Goal: Task Accomplishment & Management: Manage account settings

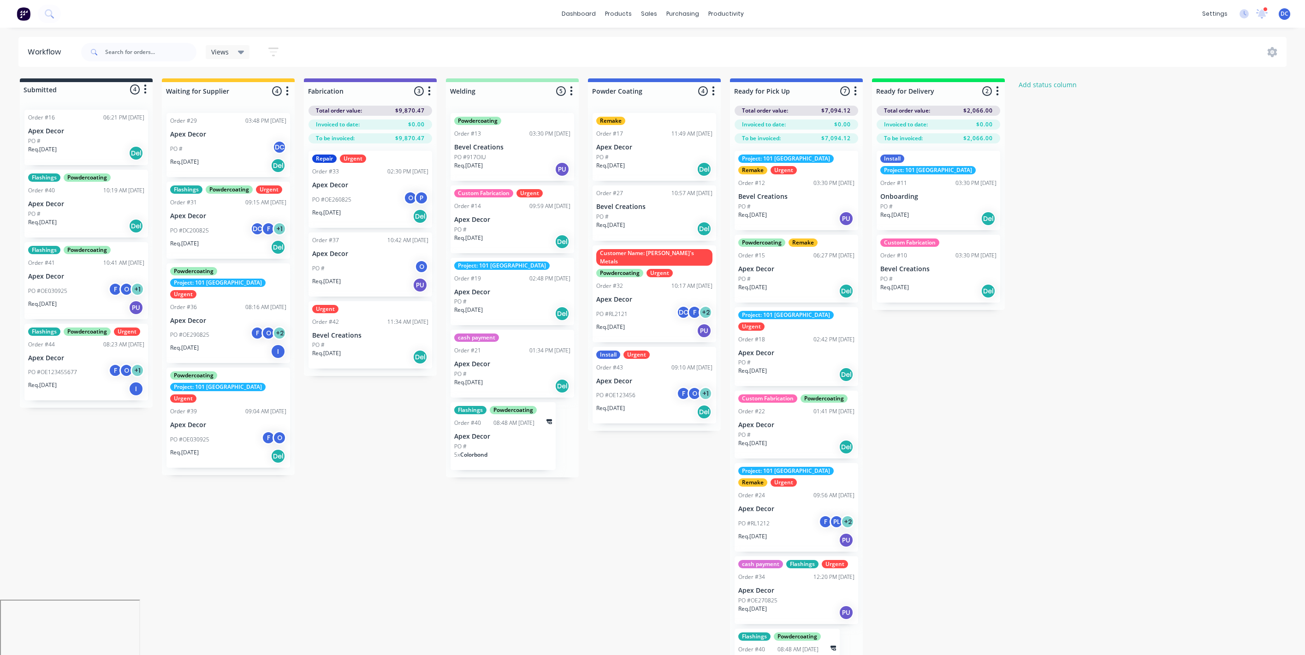
click at [1277, 14] on div "settings 2 new notifications [PERSON_NAME] all as read [PERSON_NAME] mentioned …" at bounding box center [1251, 14] width 107 height 14
click at [1281, 11] on span "DC" at bounding box center [1285, 14] width 8 height 8
click at [1196, 117] on div "Sign out" at bounding box center [1206, 115] width 25 height 8
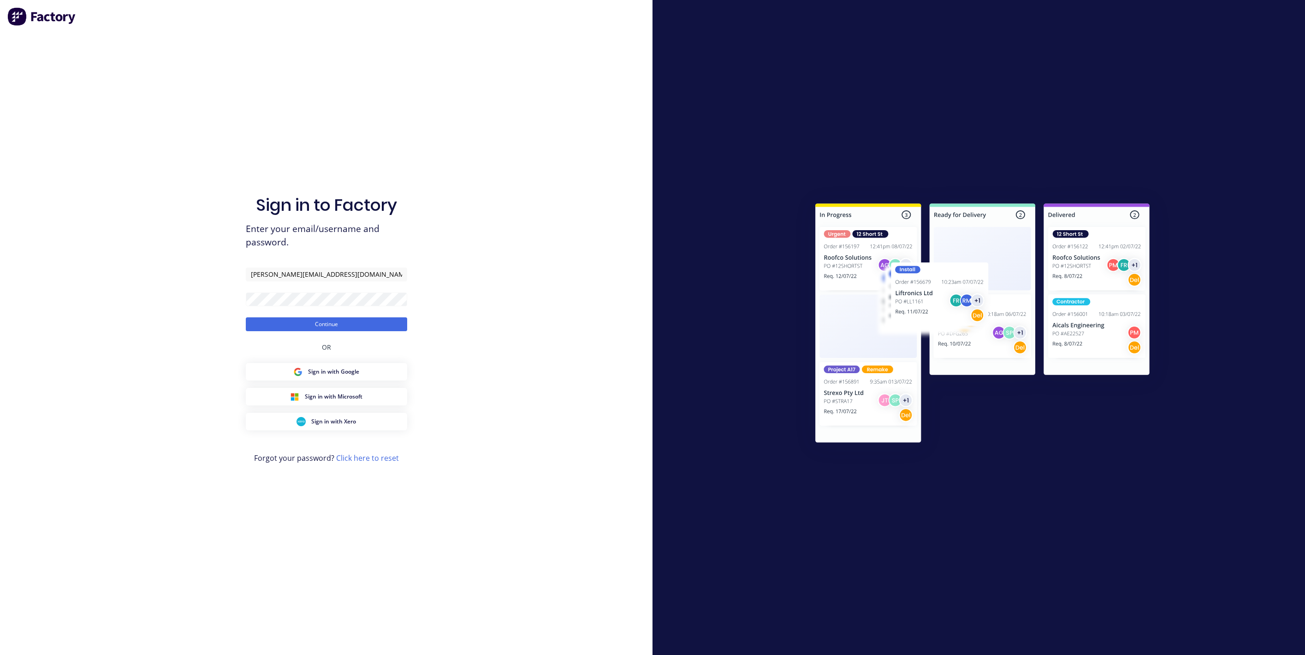
click at [246, 317] on button "Continue" at bounding box center [326, 324] width 161 height 14
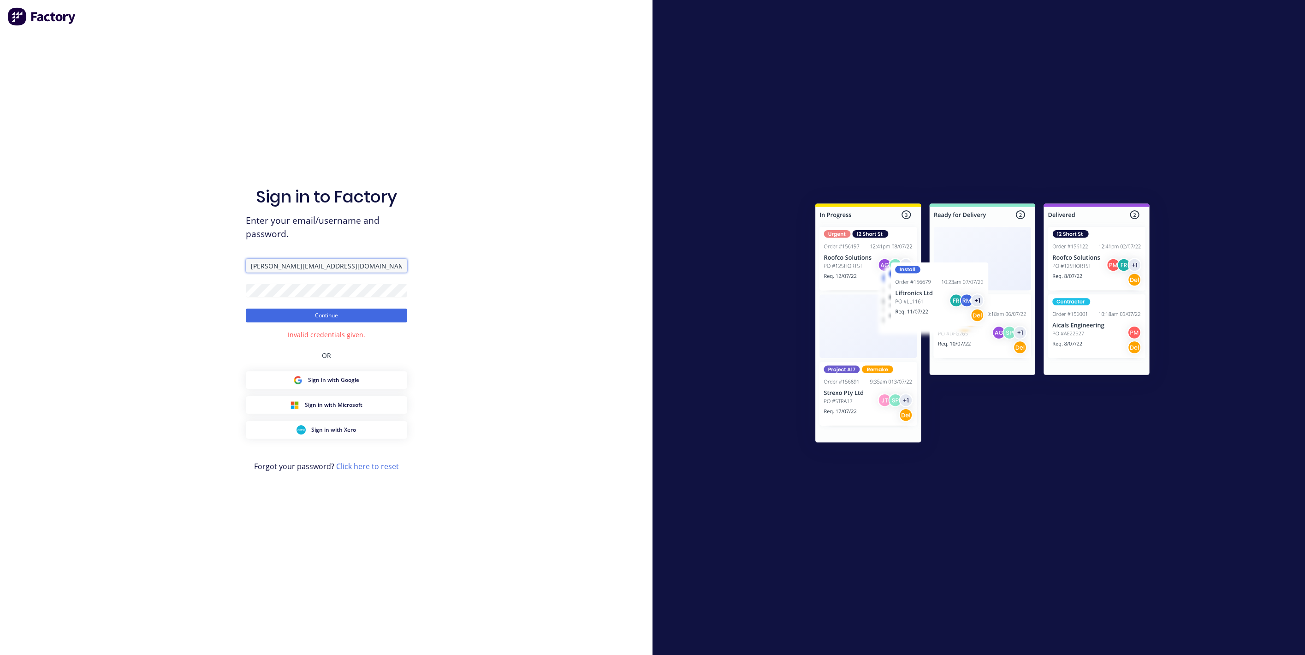
click at [291, 266] on input "[PERSON_NAME][EMAIL_ADDRESS][DOMAIN_NAME]" at bounding box center [326, 266] width 161 height 14
click at [246, 309] on button "Continue" at bounding box center [326, 316] width 161 height 14
click at [287, 263] on input "[PERSON_NAME][EMAIL_ADDRESS][DOMAIN_NAME]" at bounding box center [326, 266] width 161 height 14
type input "[PERSON_NAME][EMAIL_ADDRESS][DOMAIN_NAME]"
click at [229, 291] on div "Sign in to Factory Enter your email/username and password. [PERSON_NAME][EMAIL_…" at bounding box center [326, 327] width 653 height 655
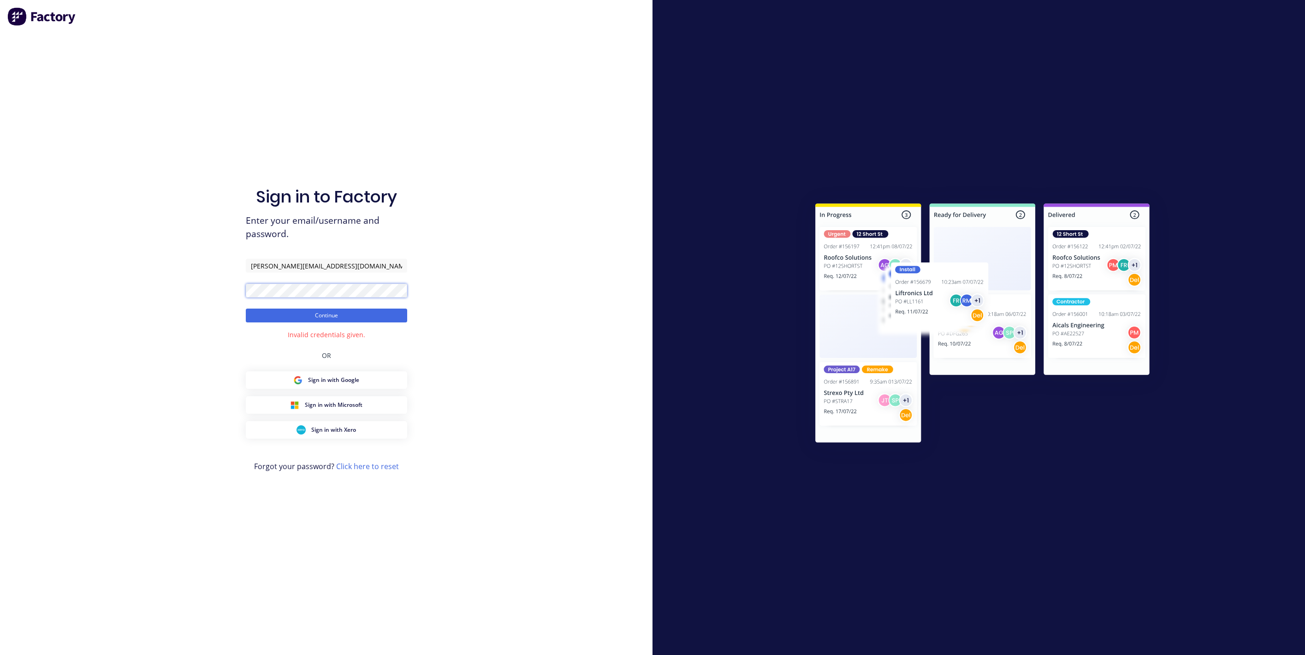
click at [246, 309] on button "Continue" at bounding box center [326, 316] width 161 height 14
